Goal: Communication & Community: Share content

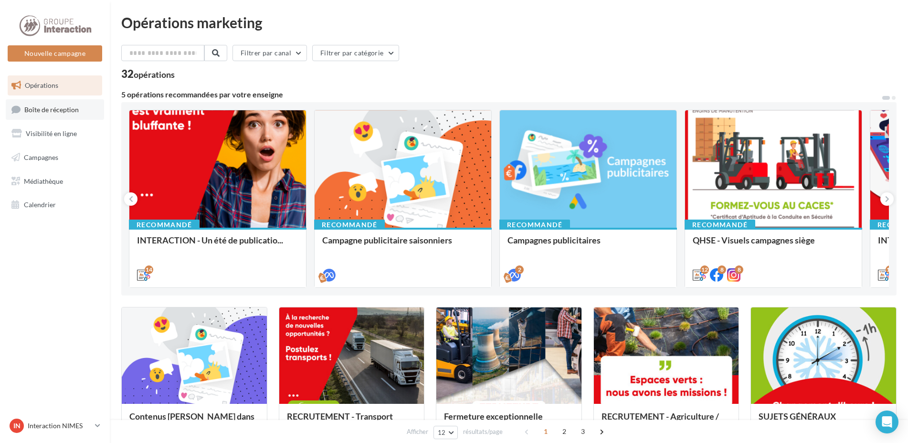
click at [74, 108] on span "Boîte de réception" at bounding box center [51, 109] width 54 height 8
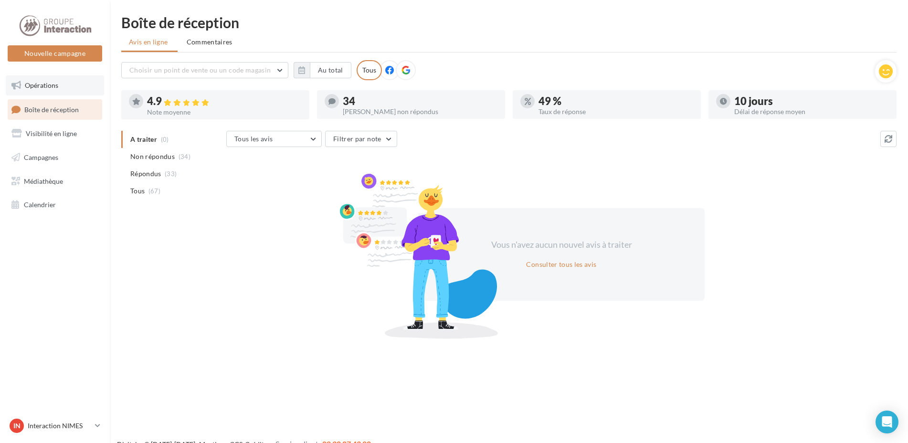
click at [27, 82] on span "Opérations" at bounding box center [41, 85] width 33 height 8
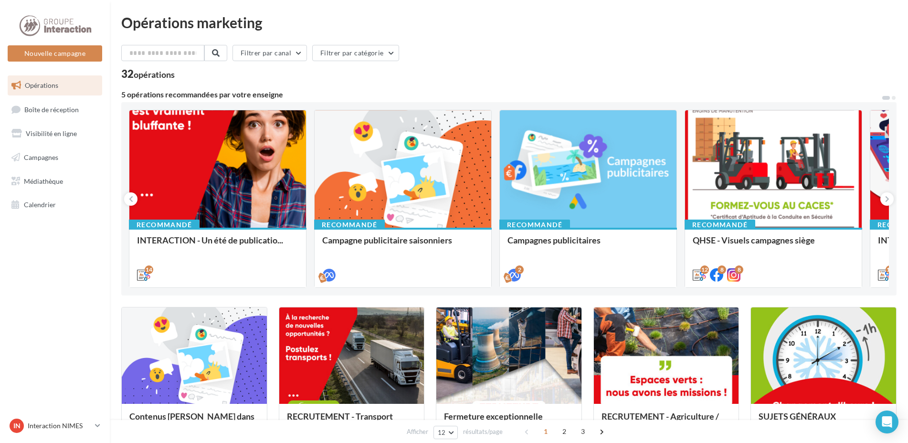
click at [894, 100] on button at bounding box center [894, 98] width 6 height 6
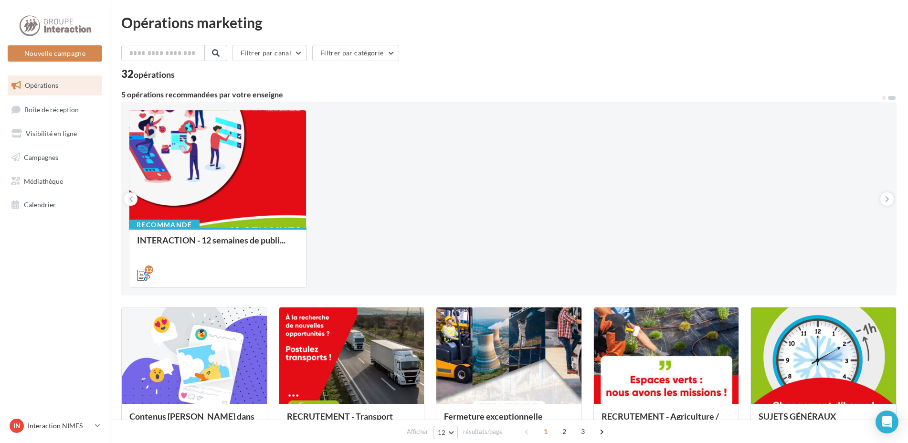
click at [894, 100] on button at bounding box center [892, 98] width 10 height 6
click at [885, 97] on span at bounding box center [884, 98] width 4 height 4
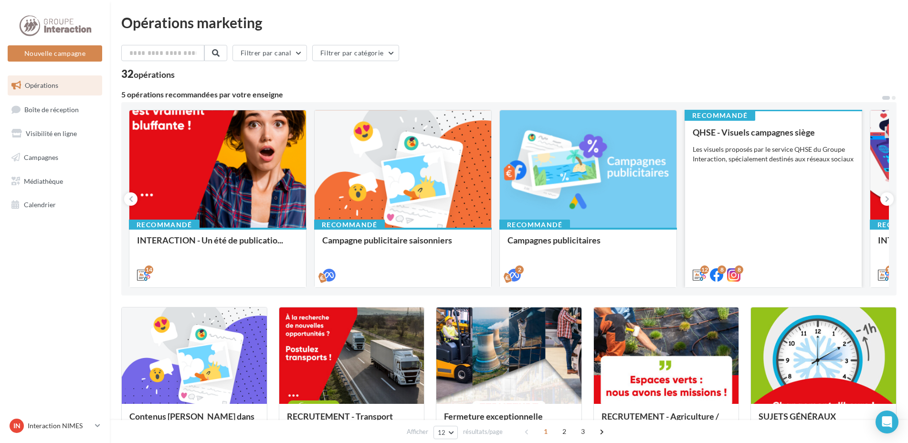
click at [783, 161] on div "Les visuels proposés par le service QHSE du Groupe Interaction, spécialement de…" at bounding box center [772, 154] width 161 height 19
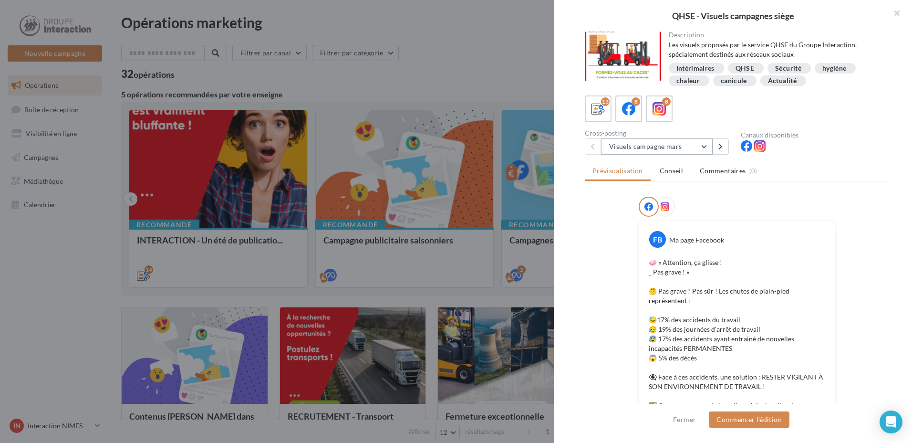
click at [705, 147] on button "Visuels campagne mars" at bounding box center [657, 146] width 112 height 16
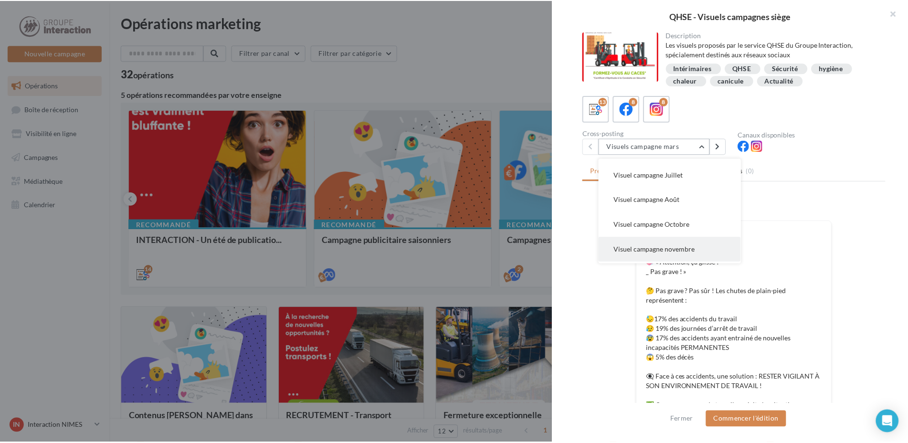
scroll to position [218, 0]
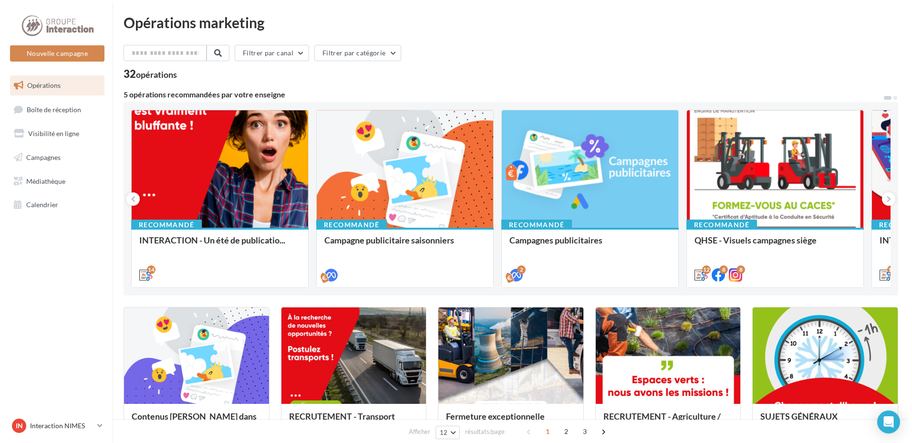
scroll to position [95, 0]
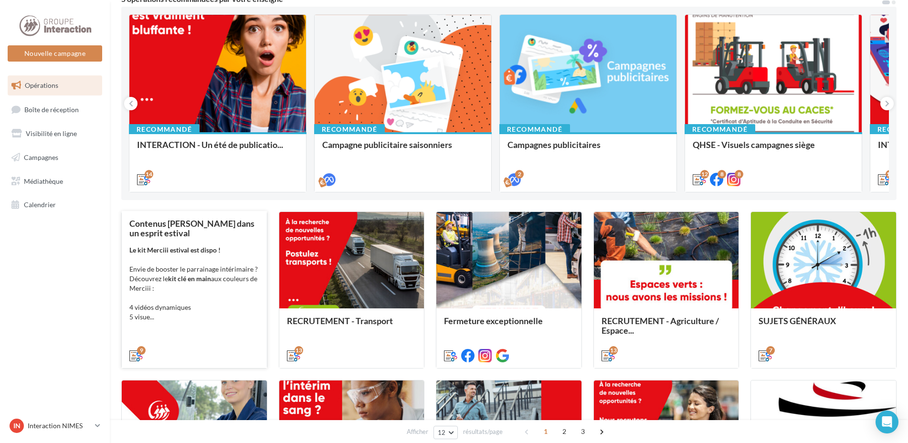
click at [196, 266] on div "Le kit Merciii estival est dispo ! Envie de booster le parrainage intérimaire ?…" at bounding box center [194, 283] width 130 height 76
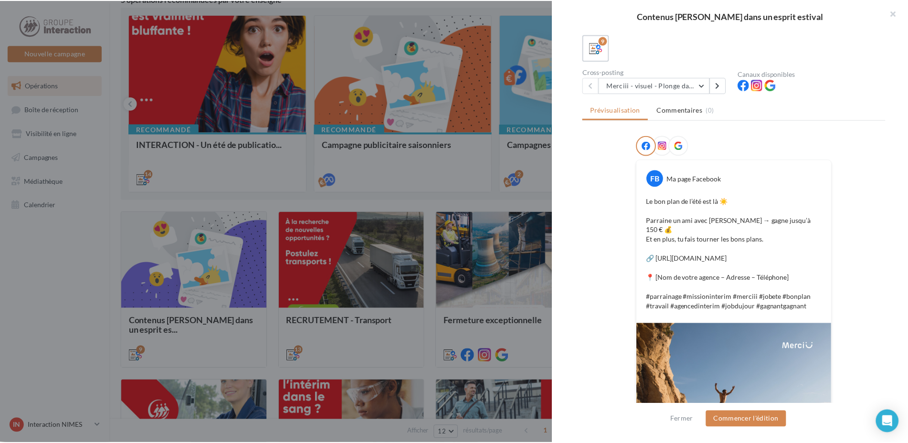
scroll to position [239, 0]
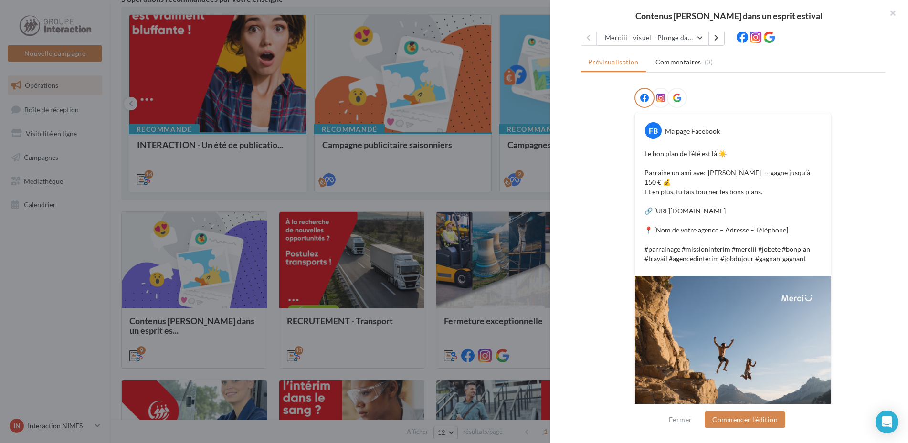
click at [45, 307] on div at bounding box center [454, 221] width 908 height 443
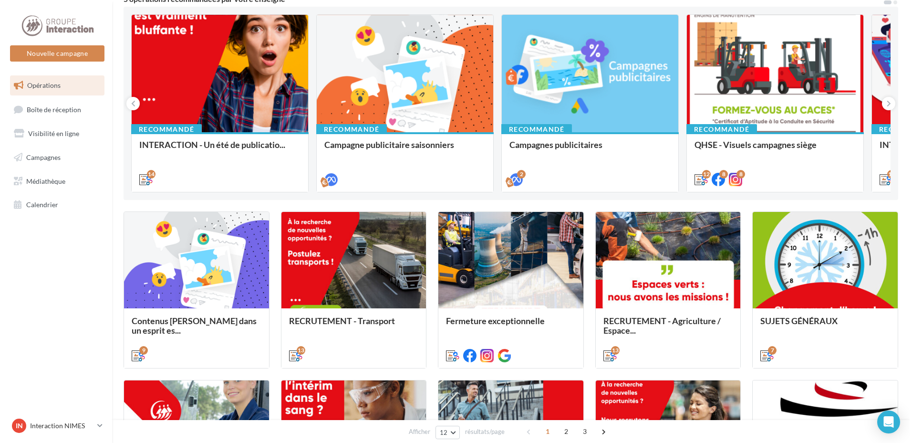
scroll to position [143, 0]
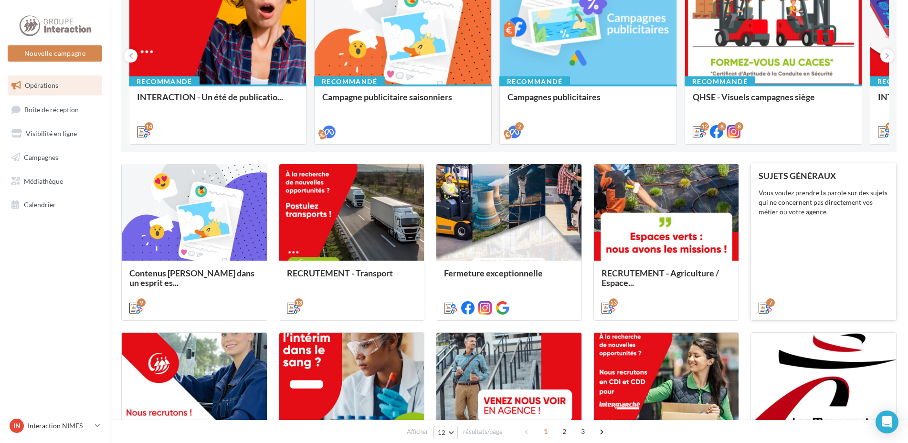
click at [857, 252] on div "SUJETS GÉNÉRAUX Vous voulez prendre la parole sur des sujets qui ne concernent …" at bounding box center [823, 241] width 130 height 141
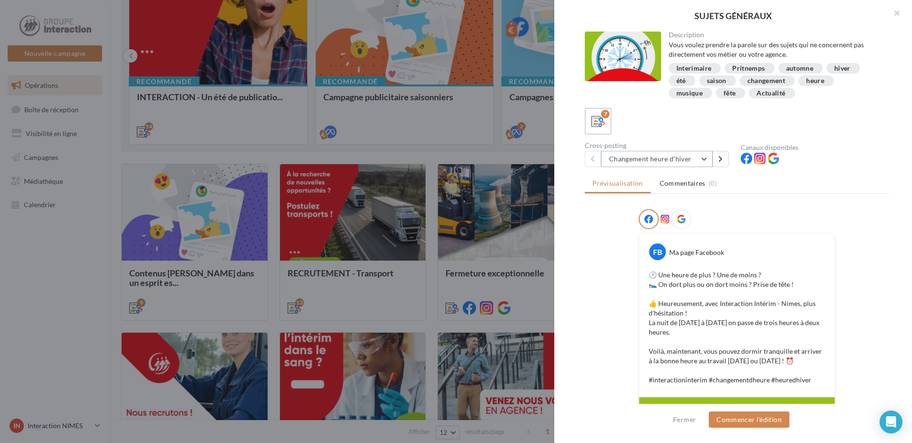
click at [706, 156] on button "Changement heure d'hiver" at bounding box center [657, 159] width 112 height 16
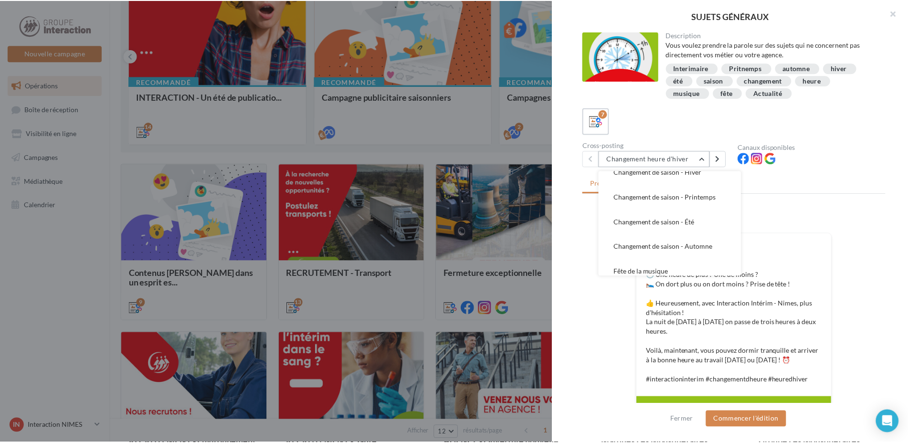
scroll to position [69, 0]
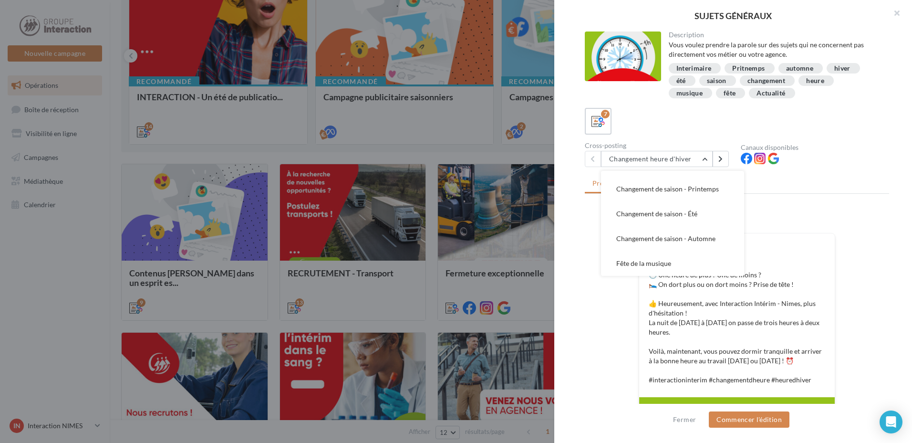
click at [86, 309] on div at bounding box center [456, 221] width 912 height 443
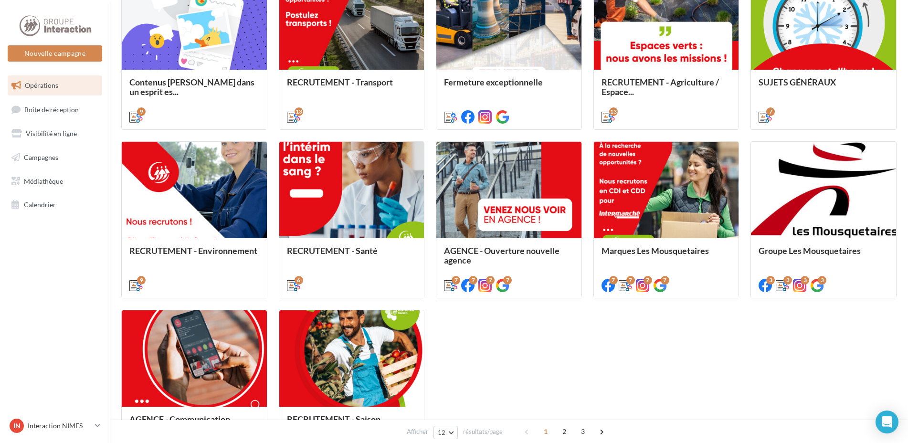
scroll to position [430, 0]
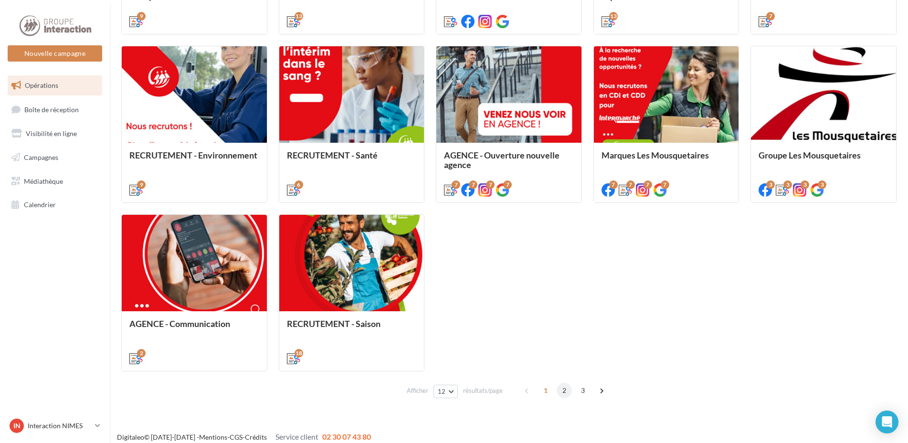
click at [565, 390] on span "2" at bounding box center [563, 390] width 15 height 15
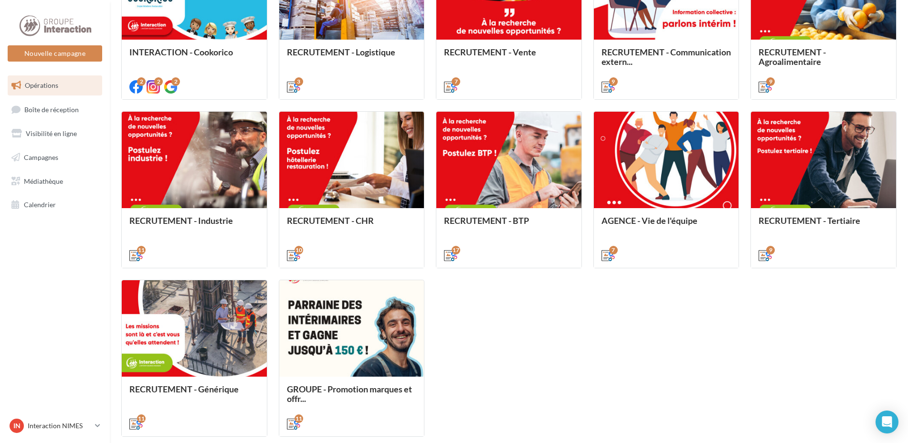
scroll to position [412, 0]
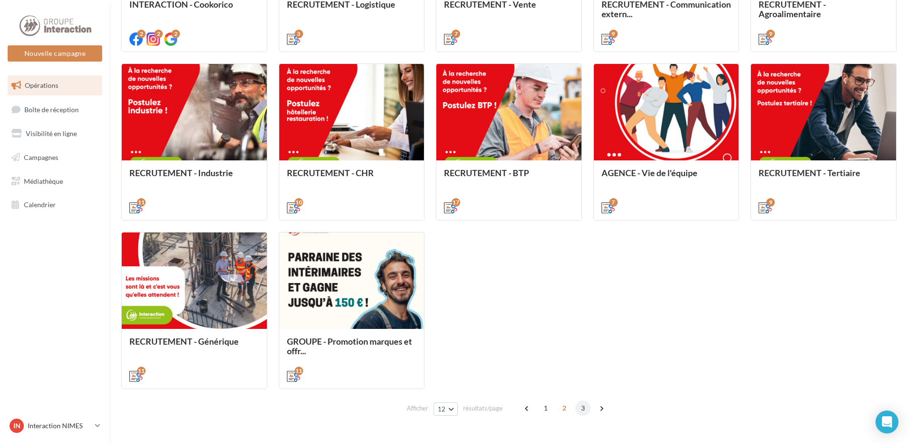
click at [583, 406] on span "3" at bounding box center [582, 407] width 15 height 15
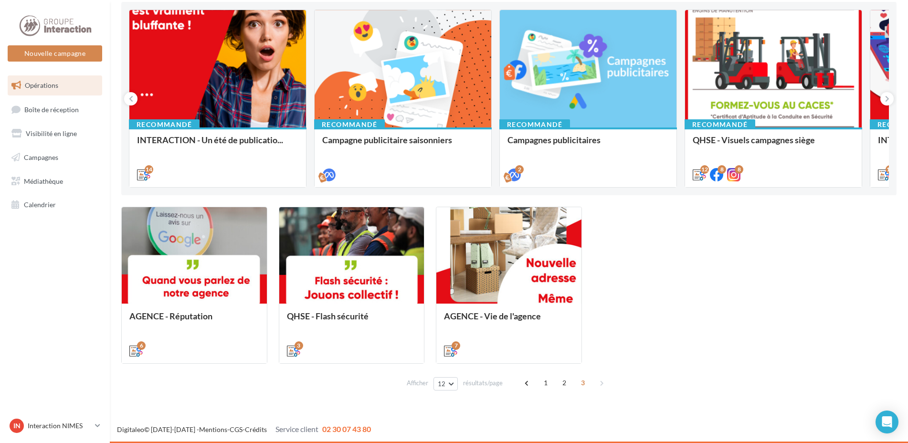
scroll to position [100, 0]
click at [544, 382] on span "1" at bounding box center [545, 382] width 15 height 15
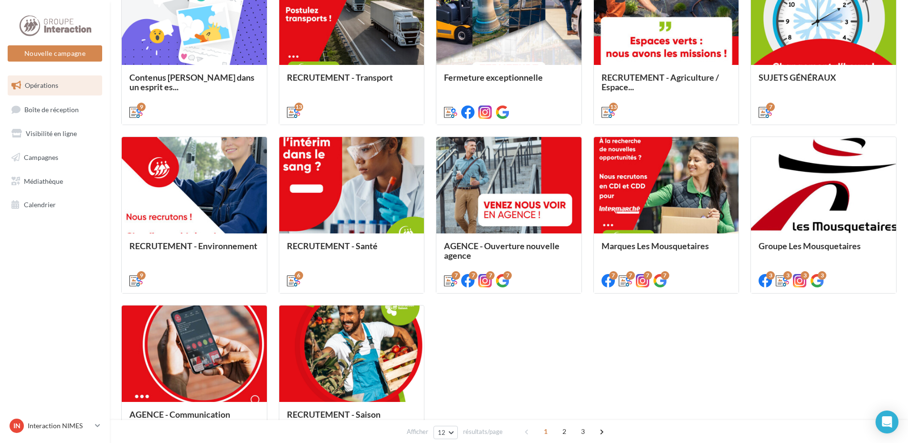
scroll to position [387, 0]
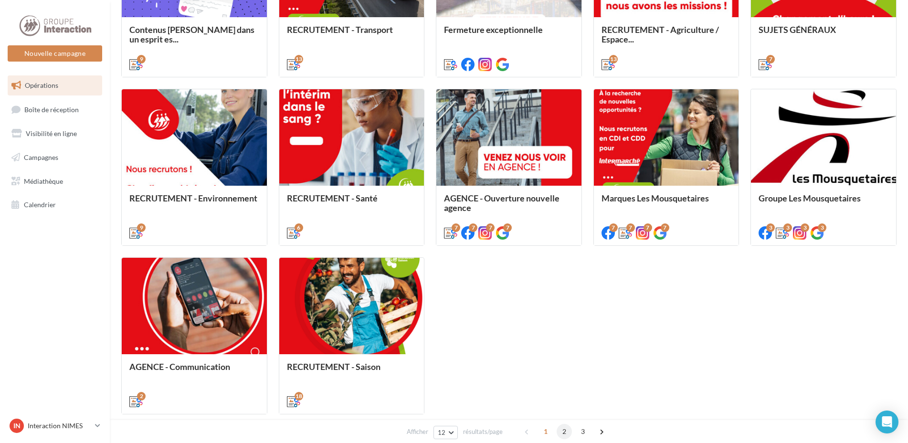
click at [564, 431] on span "2" at bounding box center [563, 431] width 15 height 15
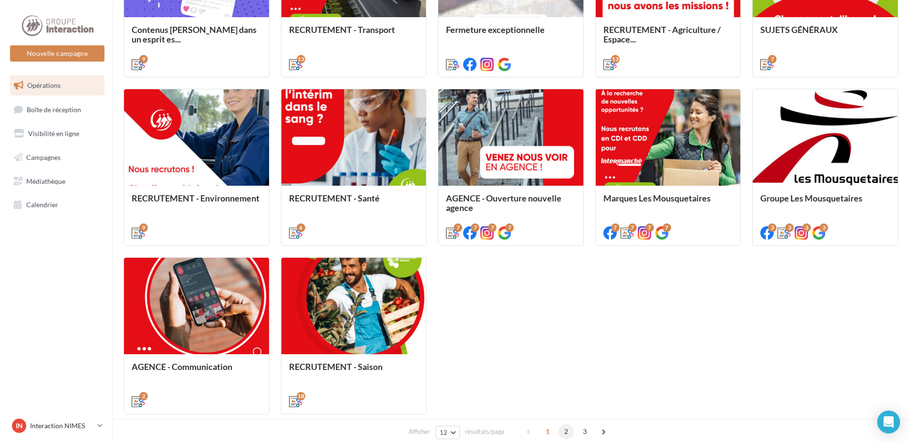
scroll to position [269, 0]
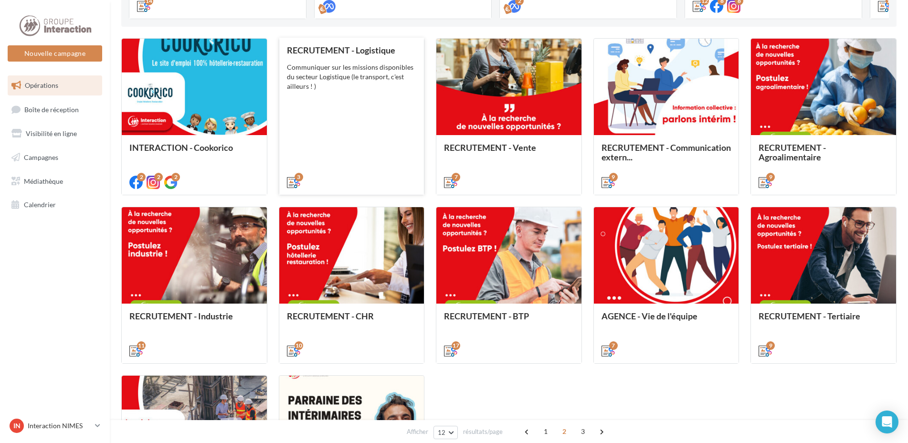
click at [344, 119] on div "RECRUTEMENT - Logistique Communiquer sur les missions disponibles du secteur Lo…" at bounding box center [352, 115] width 130 height 141
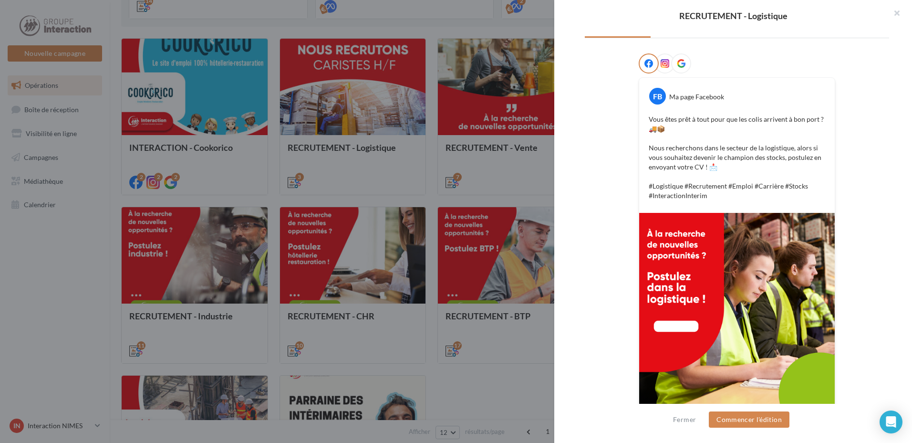
scroll to position [152, 0]
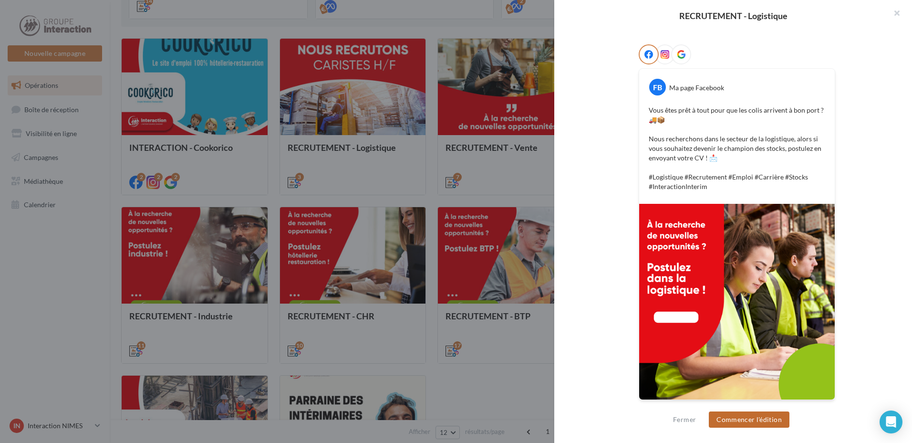
click at [728, 419] on button "Commencer l'édition" at bounding box center [749, 419] width 81 height 16
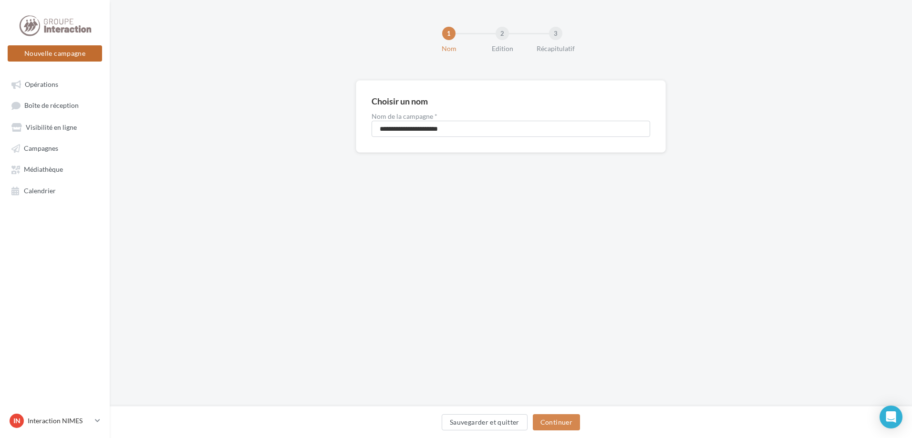
click at [29, 56] on button "Nouvelle campagne" at bounding box center [55, 53] width 94 height 16
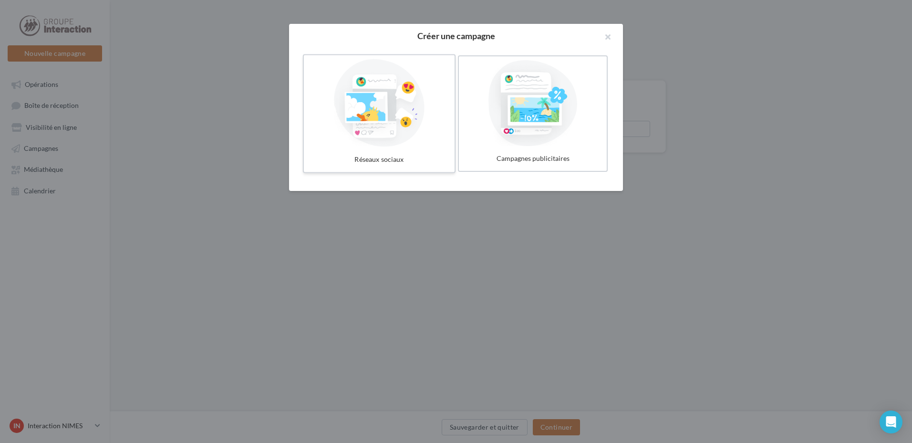
click at [399, 109] on div at bounding box center [379, 103] width 143 height 88
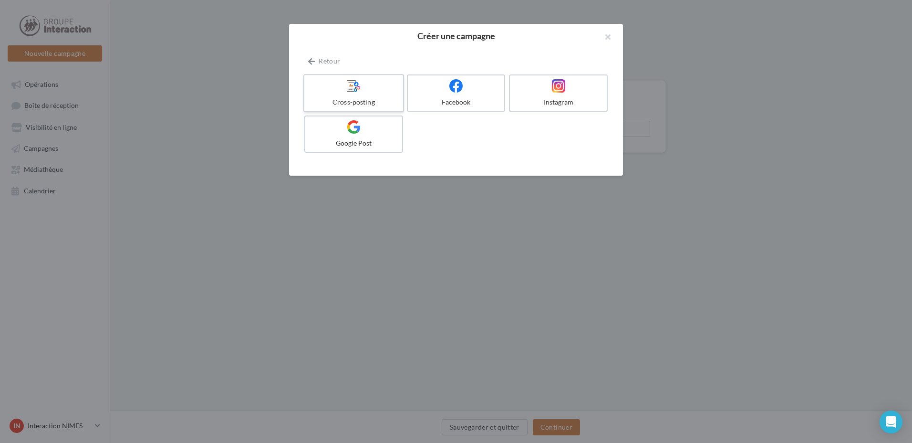
click at [387, 94] on label "Cross-posting" at bounding box center [354, 93] width 101 height 38
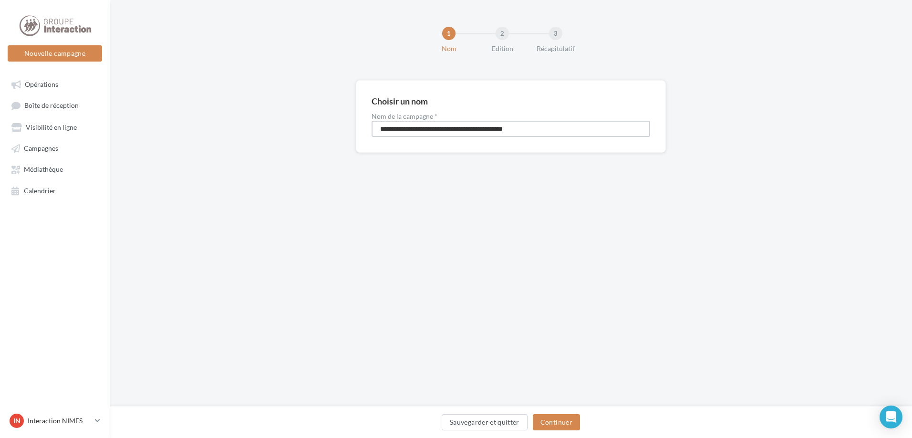
click at [619, 127] on input "**********" at bounding box center [511, 129] width 279 height 16
drag, startPoint x: 594, startPoint y: 128, endPoint x: 160, endPoint y: 86, distance: 435.8
click at [156, 114] on div "**********" at bounding box center [511, 131] width 803 height 103
type input "**********"
click at [551, 420] on button "Continuer" at bounding box center [556, 422] width 47 height 16
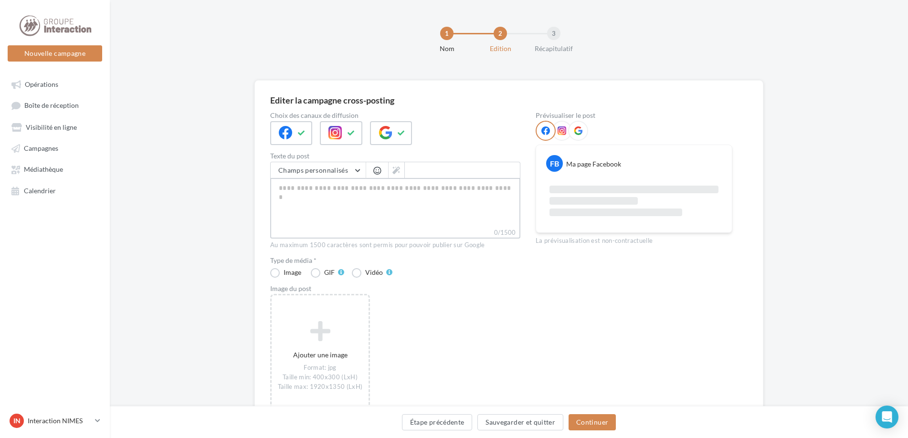
click at [332, 189] on textarea "0/1500" at bounding box center [395, 203] width 250 height 50
paste textarea "**********"
type textarea "**********"
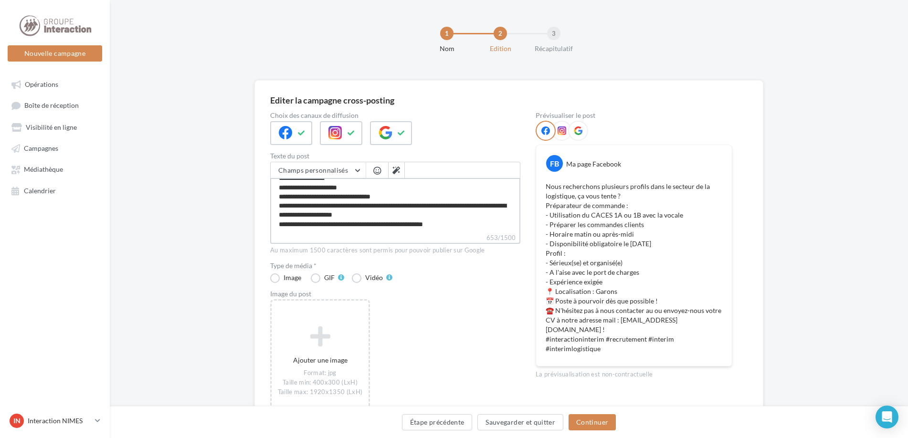
scroll to position [101, 0]
type textarea "**********"
click at [440, 218] on textarea "**********" at bounding box center [395, 205] width 250 height 55
type textarea "**********"
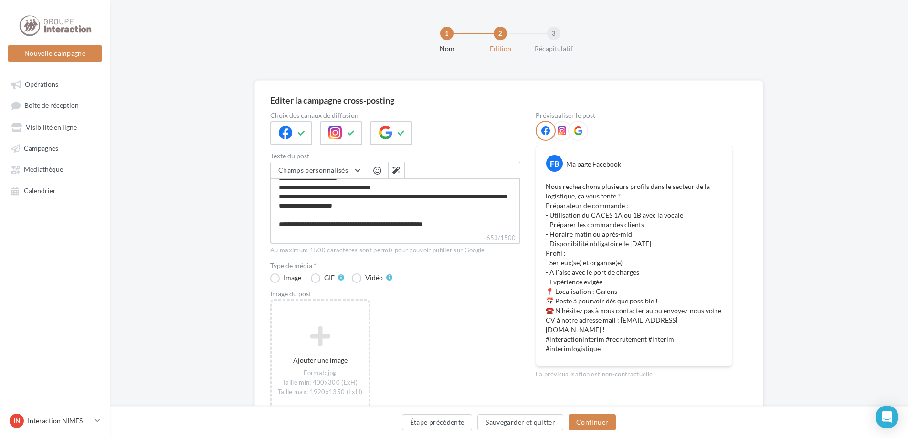
scroll to position [110, 0]
type textarea "**********"
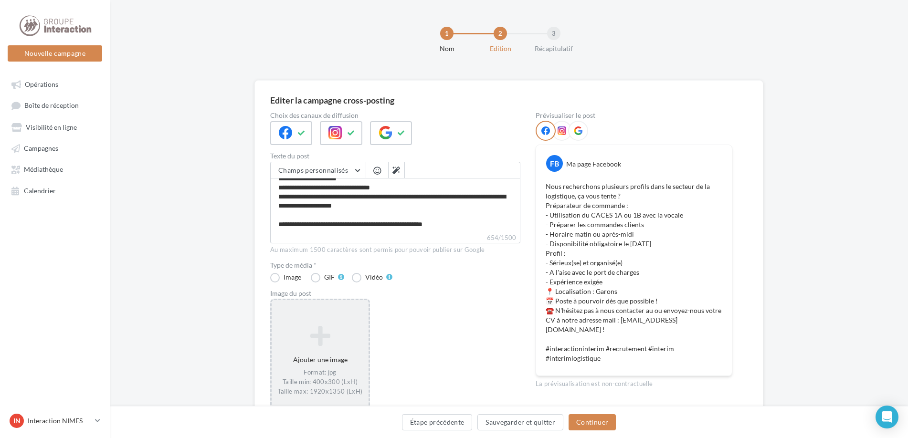
click at [320, 336] on icon at bounding box center [319, 336] width 89 height 23
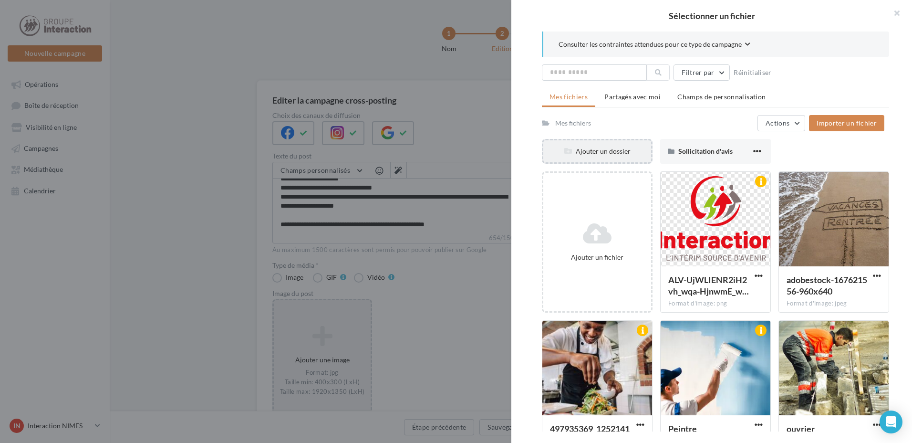
click at [609, 147] on div "Ajouter un dossier" at bounding box center [598, 152] width 108 height 10
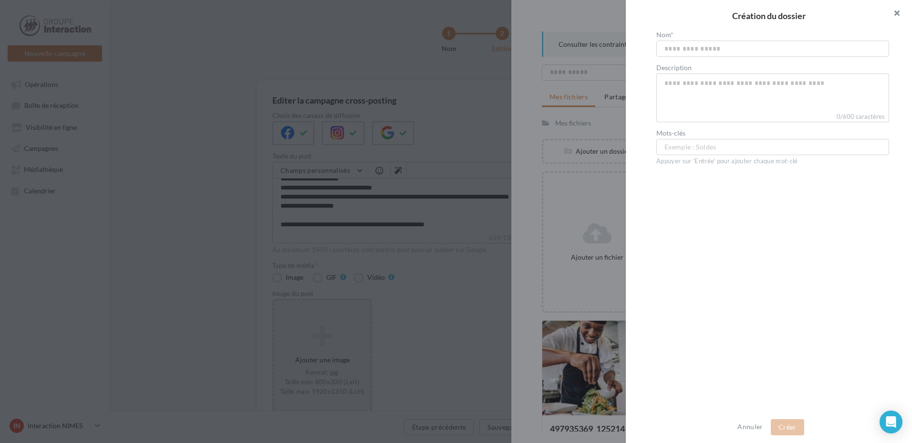
click at [895, 14] on button "button" at bounding box center [893, 14] width 38 height 29
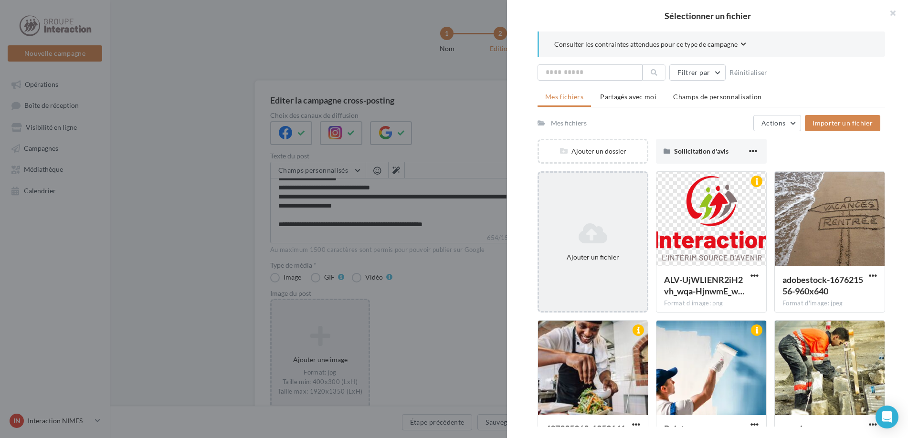
click at [598, 230] on icon at bounding box center [593, 233] width 100 height 23
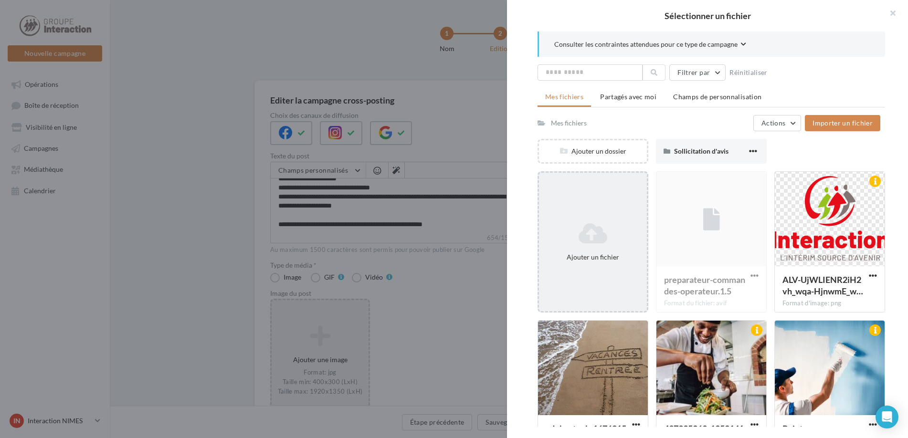
click at [604, 234] on icon at bounding box center [593, 233] width 100 height 23
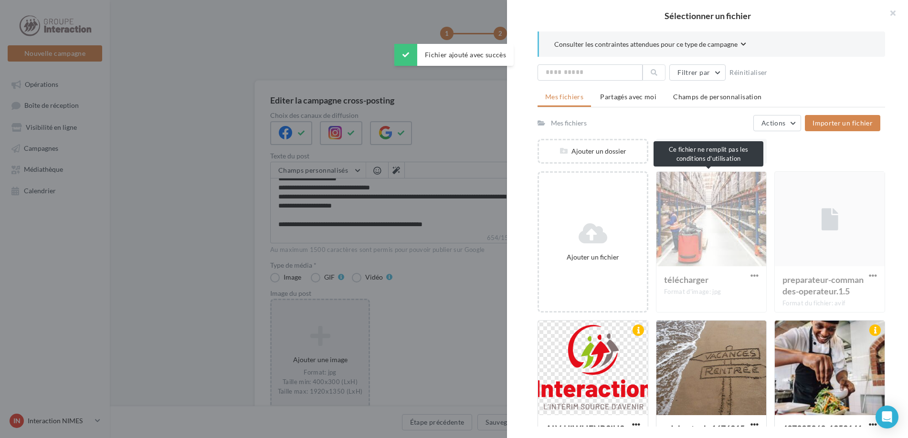
click at [724, 223] on div "télécharger Format d'image: jpg" at bounding box center [711, 241] width 111 height 141
click at [698, 213] on div "télécharger Format d'image: jpg" at bounding box center [711, 241] width 111 height 141
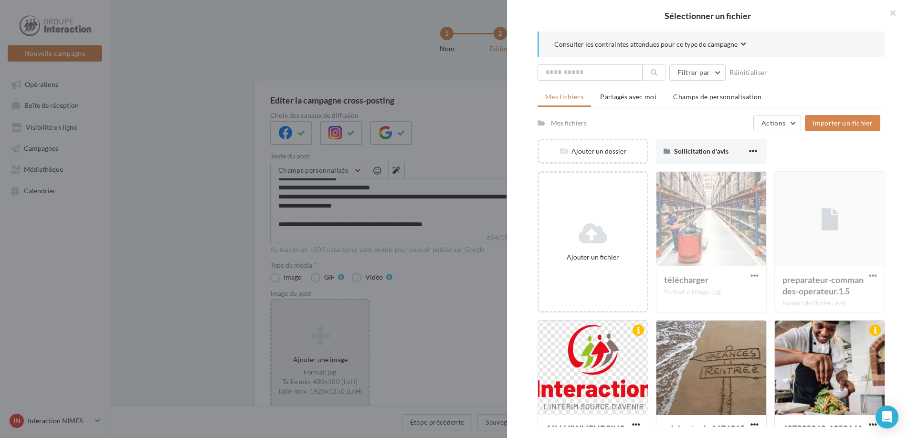
click at [698, 213] on div "télécharger Format d'image: jpg" at bounding box center [711, 241] width 111 height 141
click at [891, 15] on button "button" at bounding box center [889, 14] width 38 height 29
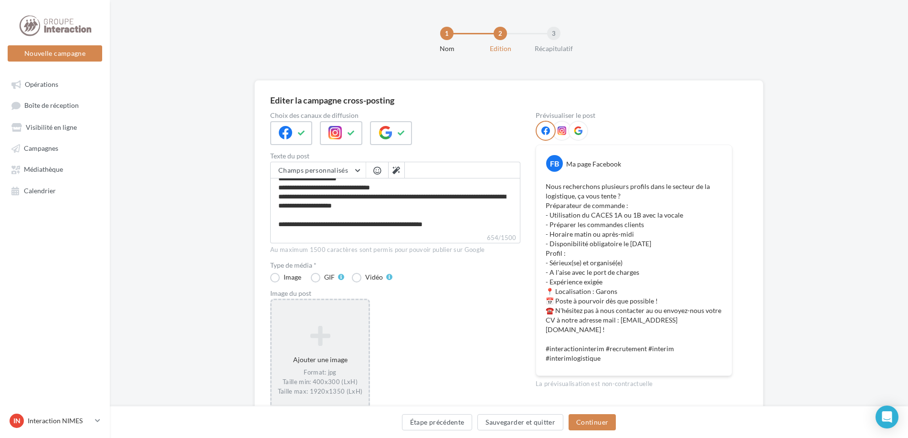
click at [300, 357] on div "Ajouter une image Format: jpg Taille min: 400x300 (LxH) Taille max: 1920x1350 (…" at bounding box center [320, 361] width 97 height 80
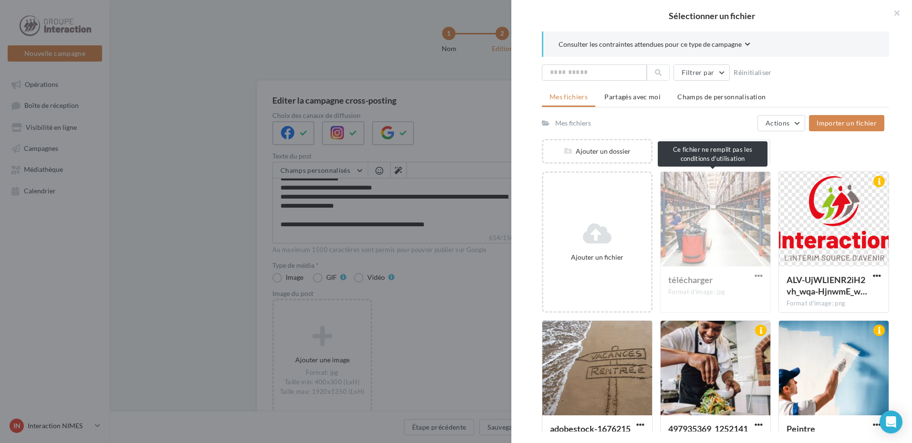
click at [718, 206] on div "télécharger Format d'image: jpg" at bounding box center [715, 241] width 111 height 141
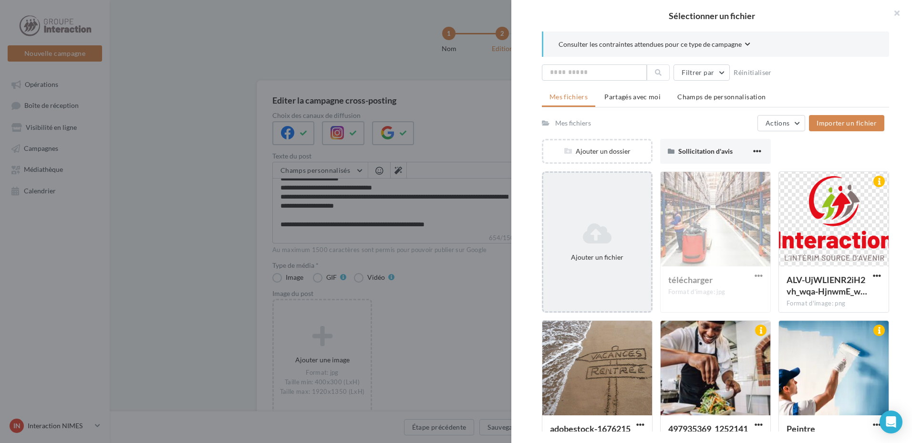
click at [603, 247] on div "Ajouter un fichier" at bounding box center [598, 242] width 108 height 48
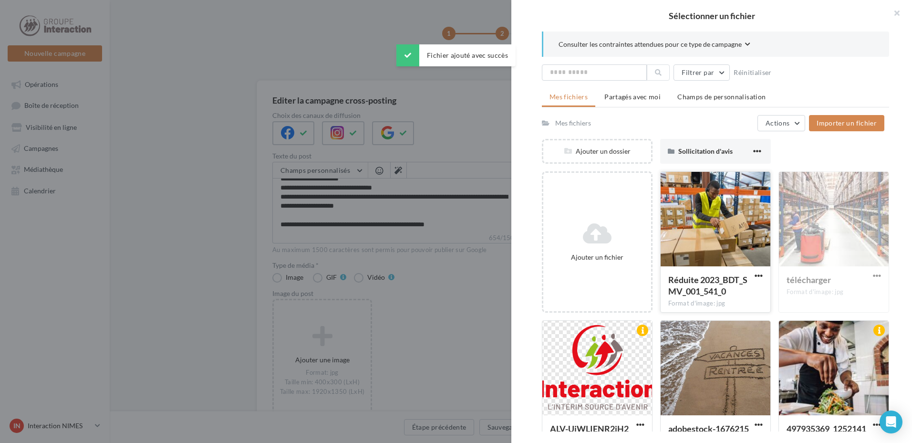
click at [751, 196] on div at bounding box center [716, 219] width 110 height 95
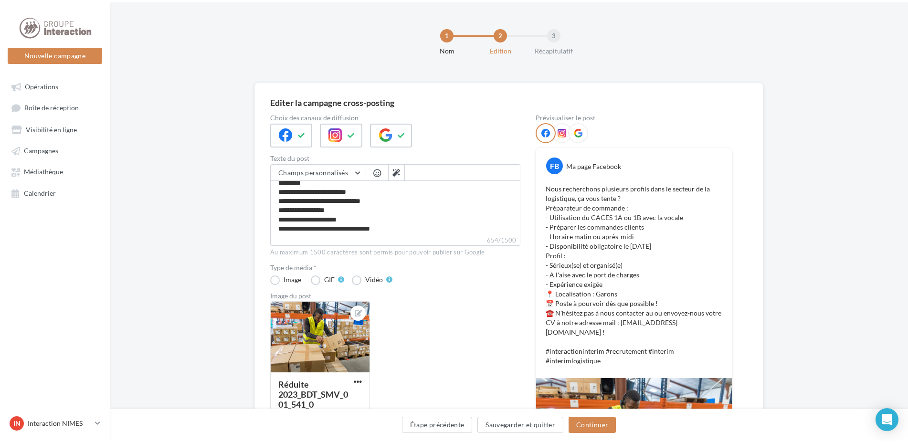
scroll to position [0, 0]
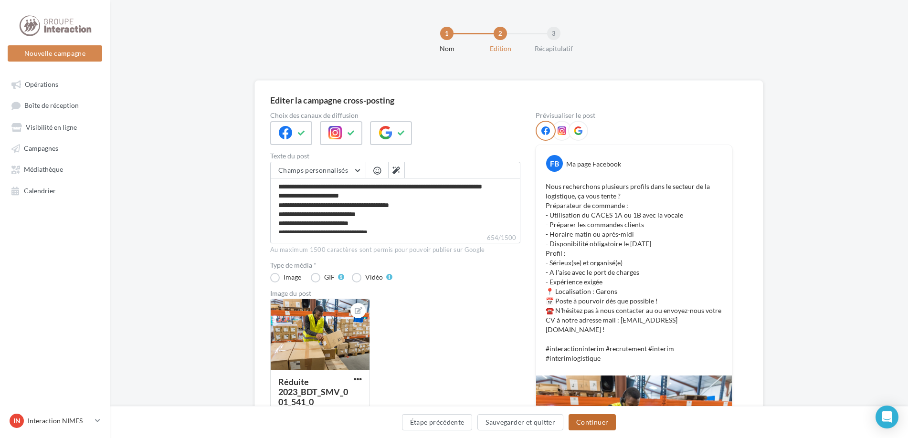
click at [578, 429] on button "Continuer" at bounding box center [591, 422] width 47 height 16
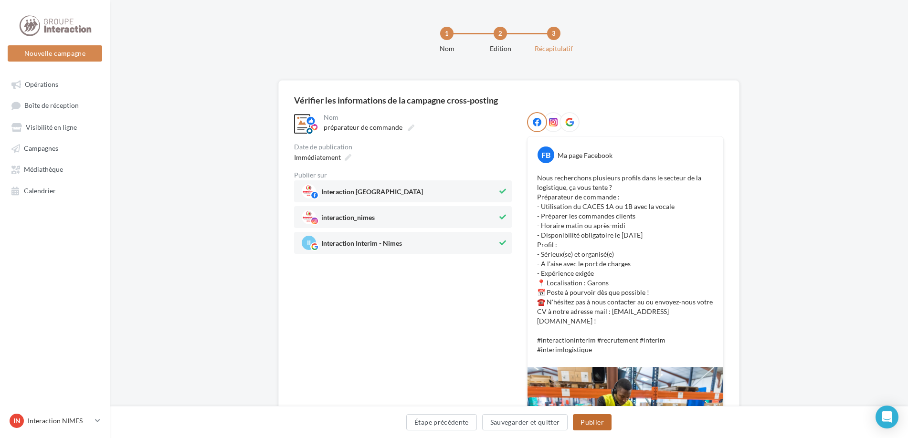
click at [593, 421] on button "Publier" at bounding box center [592, 422] width 38 height 16
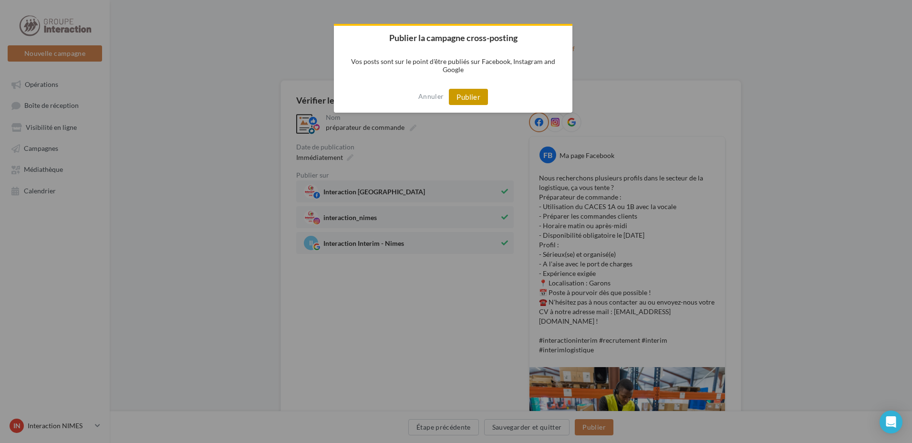
click at [471, 96] on button "Publier" at bounding box center [468, 97] width 39 height 16
